Goal: Task Accomplishment & Management: Use online tool/utility

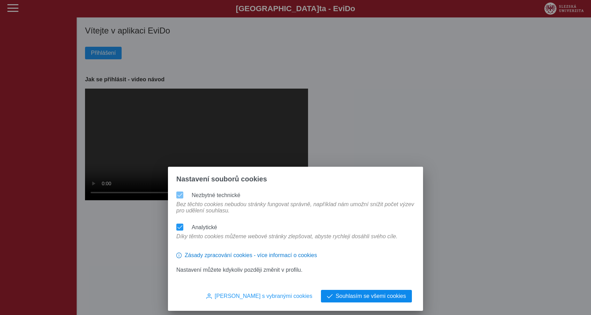
click at [359, 295] on span "Souhlasím se všemi cookies" at bounding box center [371, 296] width 70 height 6
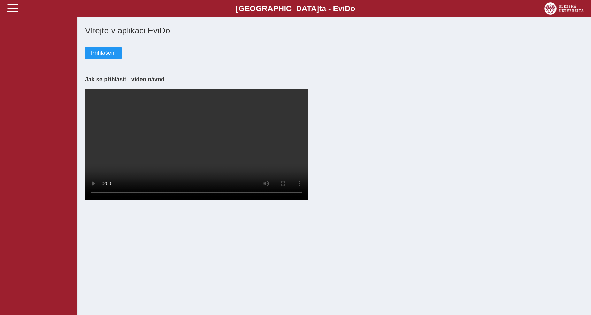
click at [111, 62] on div "Vítejte v aplikaci EviDo Přihlášení Jak se přihlásit - video návod Your browser…" at bounding box center [334, 113] width 504 height 181
click at [99, 54] on span "Přihlášení" at bounding box center [103, 53] width 25 height 6
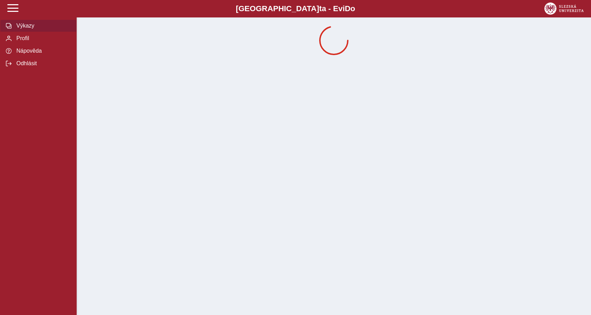
click at [29, 29] on span "Výkazy" at bounding box center [42, 26] width 56 height 6
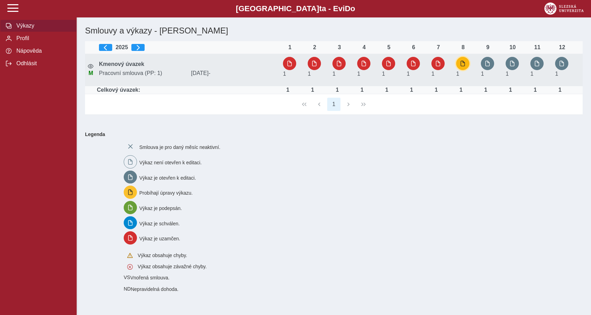
click at [457, 65] on button "button" at bounding box center [462, 63] width 13 height 13
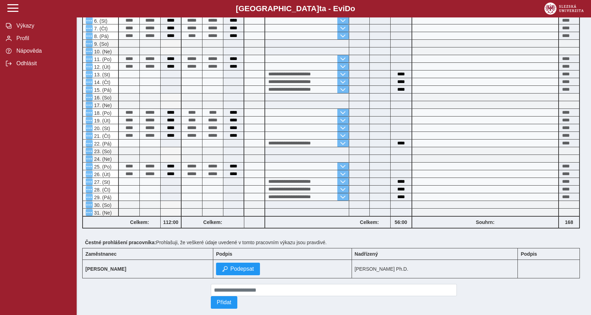
scroll to position [160, 0]
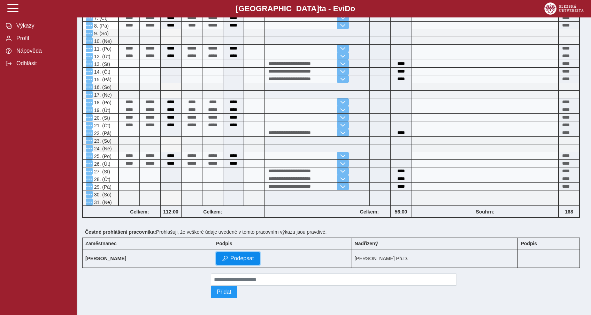
click at [254, 257] on span "Podepsat" at bounding box center [243, 258] width 24 height 6
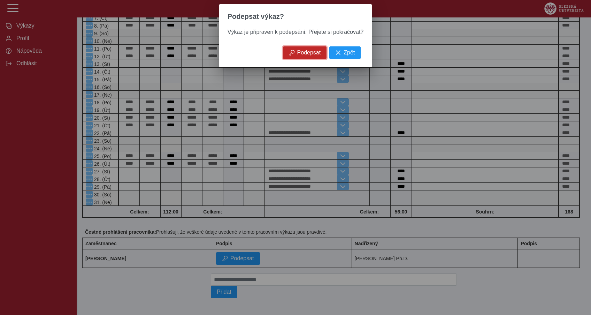
click at [304, 55] on span "Podepsat" at bounding box center [309, 53] width 24 height 6
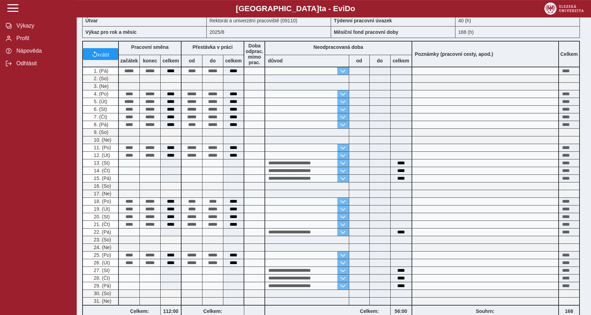
scroll to position [36, 0]
